Goal: Task Accomplishment & Management: Manage account settings

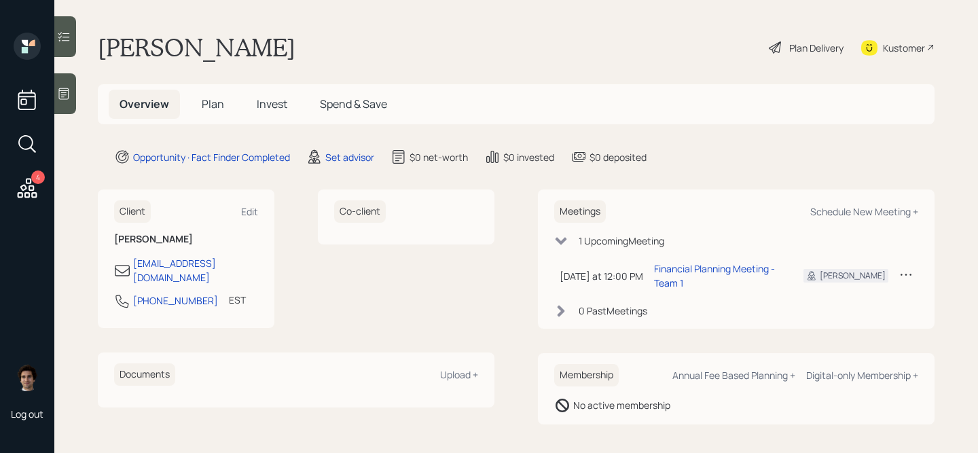
click at [897, 270] on td at bounding box center [906, 275] width 24 height 39
click at [908, 270] on icon at bounding box center [906, 275] width 14 height 14
click at [856, 294] on div "Reschedule" at bounding box center [864, 300] width 98 height 13
click at [873, 211] on div "Schedule New Meeting +" at bounding box center [864, 211] width 108 height 13
select select "round-[PERSON_NAME]"
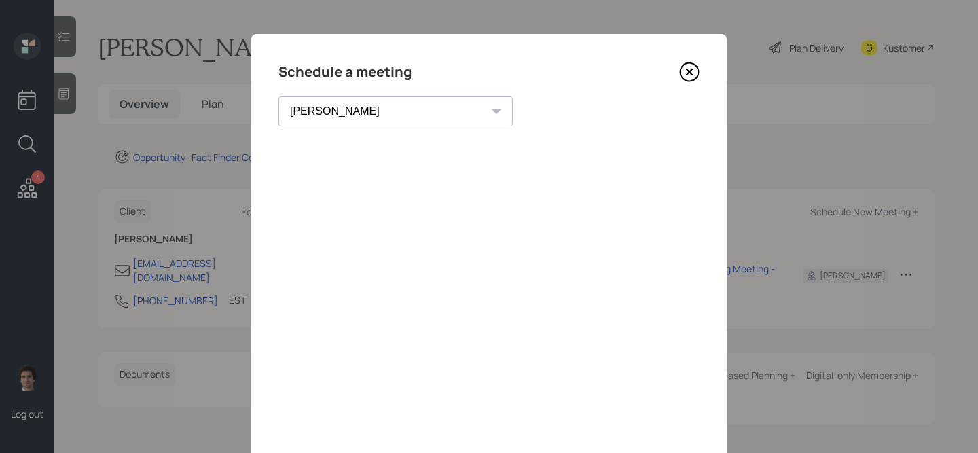
click at [691, 71] on icon at bounding box center [689, 72] width 20 height 20
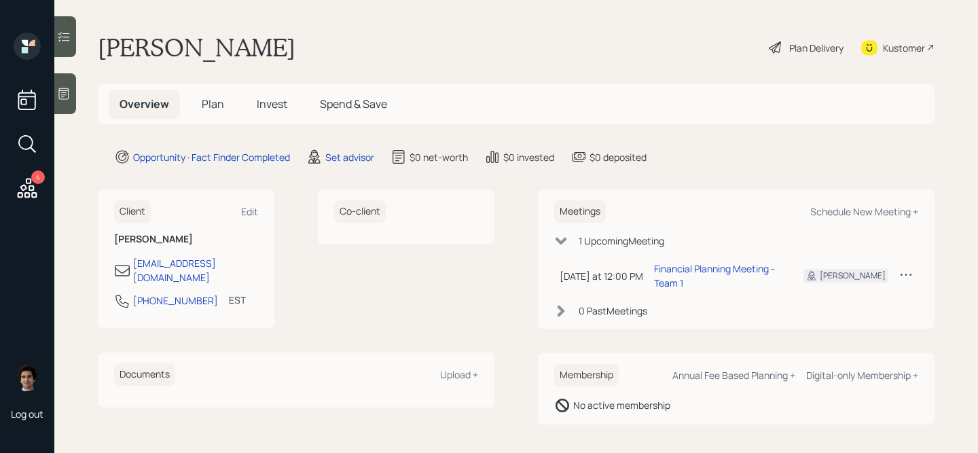
click at [911, 272] on icon at bounding box center [906, 275] width 14 height 14
click at [847, 310] on div "Cancel" at bounding box center [864, 313] width 98 height 13
